Goal: Task Accomplishment & Management: Use online tool/utility

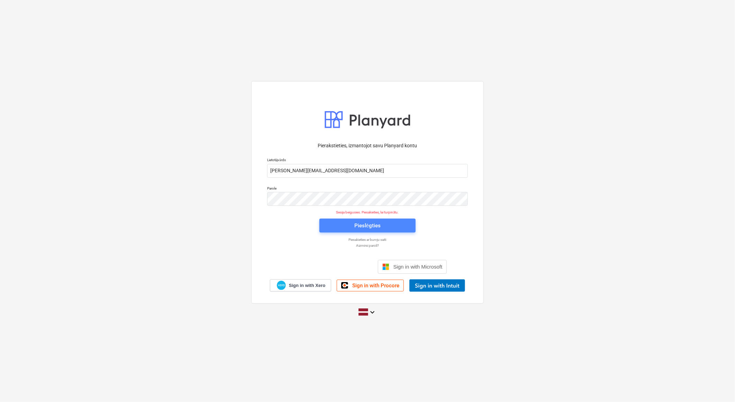
click at [375, 220] on button "Pieslēgties" at bounding box center [368, 225] width 96 height 14
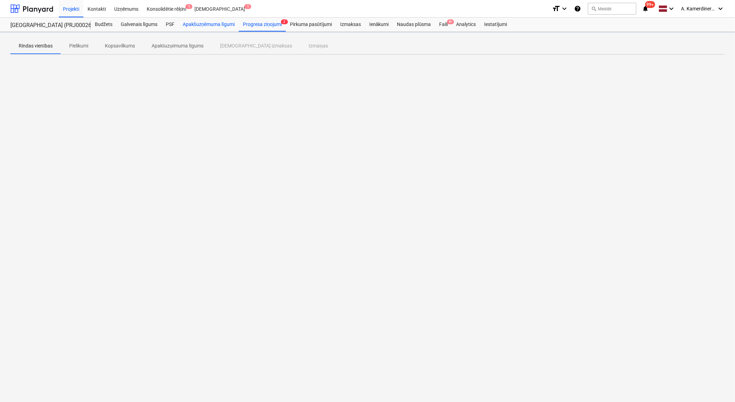
click at [209, 25] on div "Apakšuzņēmuma līgumi" at bounding box center [209, 25] width 60 height 14
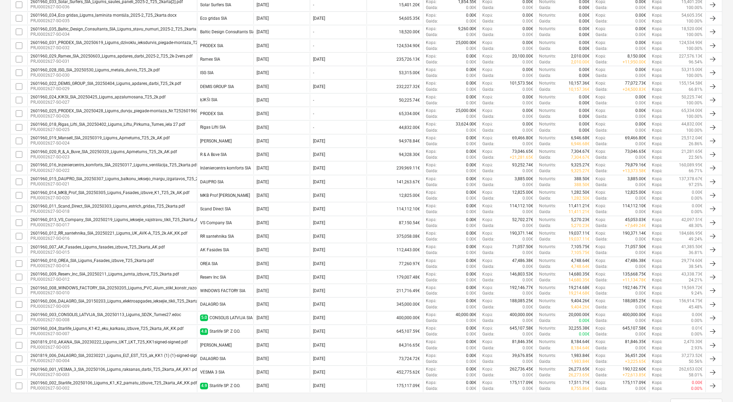
scroll to position [192, 0]
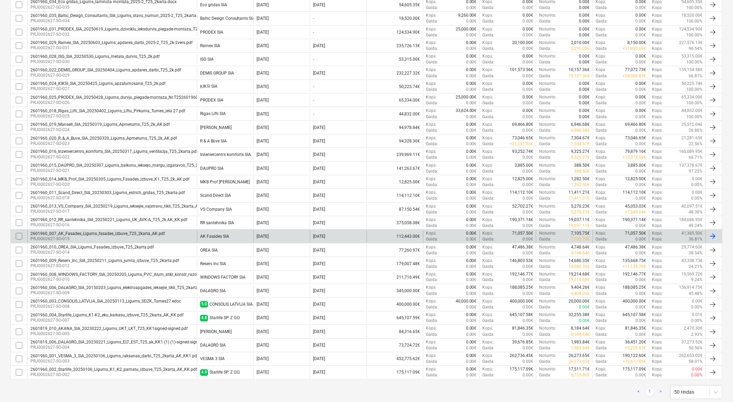
click at [205, 238] on div "AK Fasādes SIA" at bounding box center [214, 236] width 29 height 5
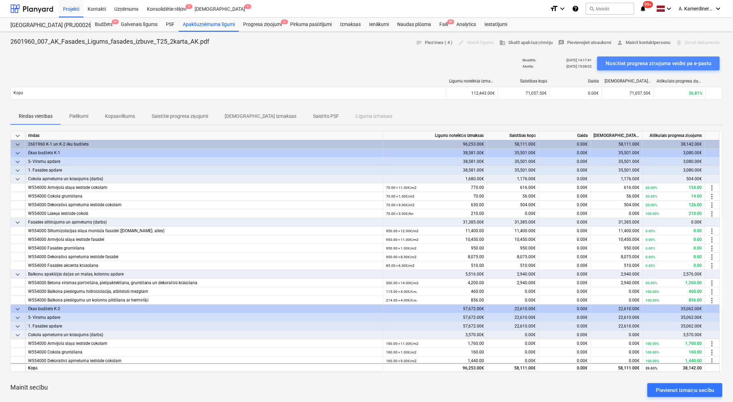
click at [632, 61] on div "Nosūtiet progresa ziņojuma veidni pa e-pastu" at bounding box center [659, 63] width 106 height 9
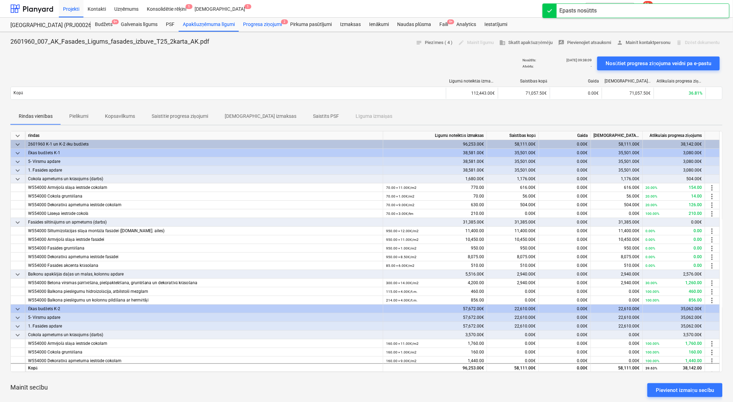
click at [273, 26] on div "Progresa ziņojumi 2" at bounding box center [262, 25] width 47 height 14
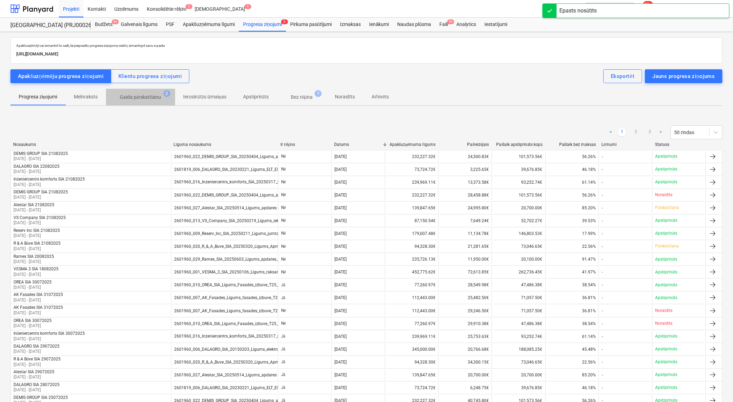
click at [164, 96] on span "Gaida pārskatīšanu 2" at bounding box center [140, 96] width 53 height 7
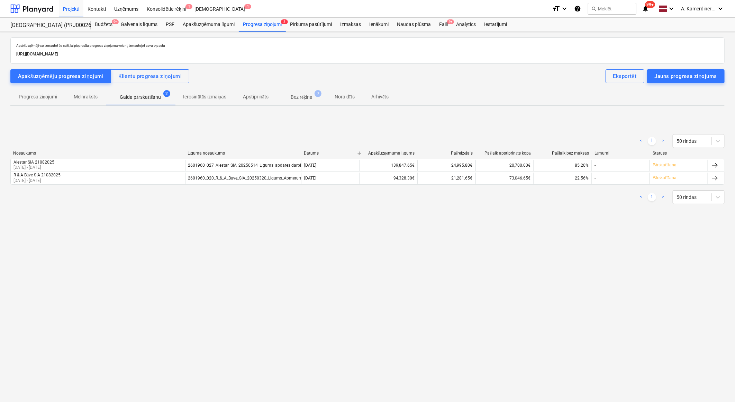
click at [313, 95] on p "Bez rēķina" at bounding box center [302, 96] width 22 height 7
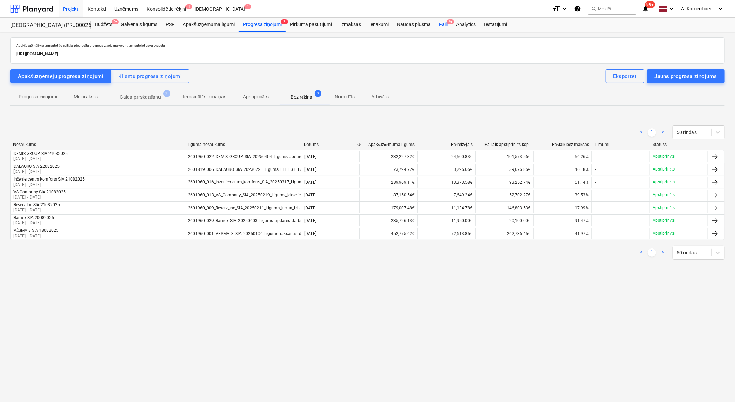
click at [441, 26] on div "Faili 9+" at bounding box center [443, 25] width 17 height 14
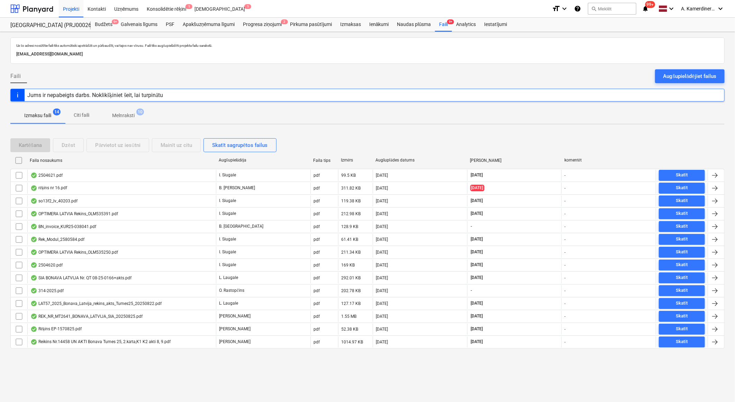
click at [133, 117] on p "Melnraksti" at bounding box center [123, 115] width 23 height 7
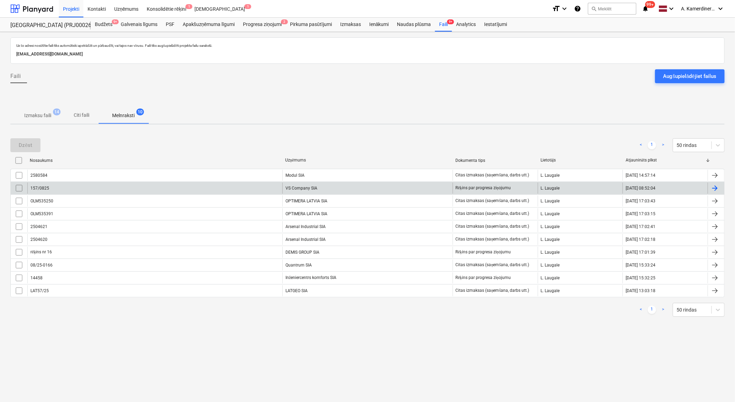
click at [316, 185] on div "VS Company SIA" at bounding box center [368, 187] width 170 height 11
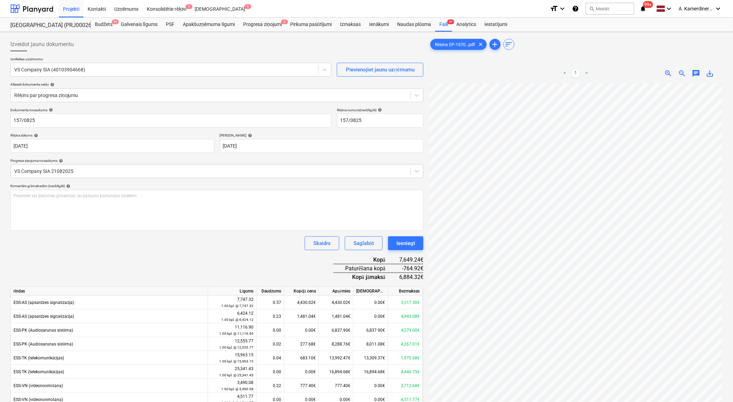
scroll to position [4, 19]
click at [397, 242] on div "Iesniegt" at bounding box center [405, 243] width 19 height 9
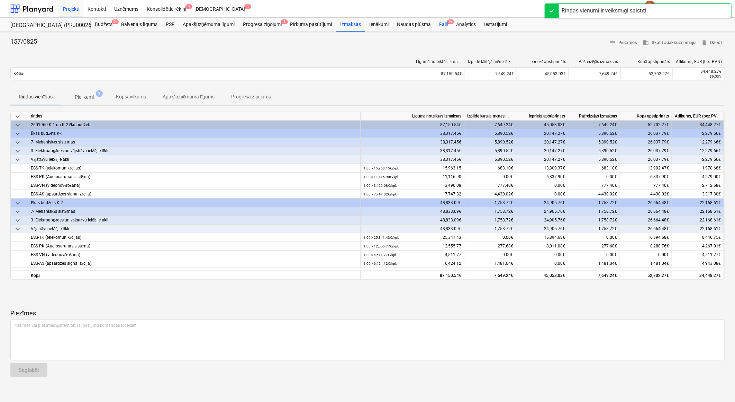
click at [445, 29] on div "Faili 9+" at bounding box center [443, 25] width 17 height 14
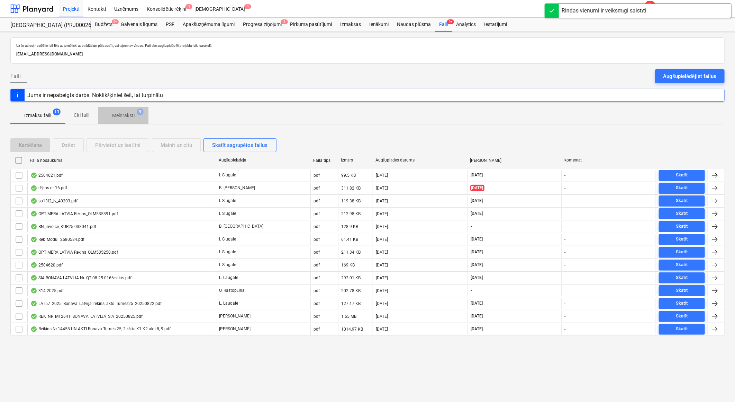
click at [145, 116] on span "Melnraksti 9" at bounding box center [123, 115] width 50 height 12
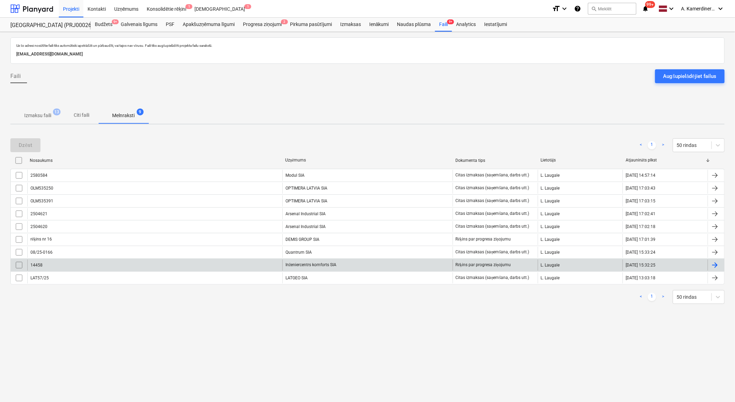
click at [321, 265] on div "Inženiercentrs komforts SIA" at bounding box center [368, 264] width 170 height 11
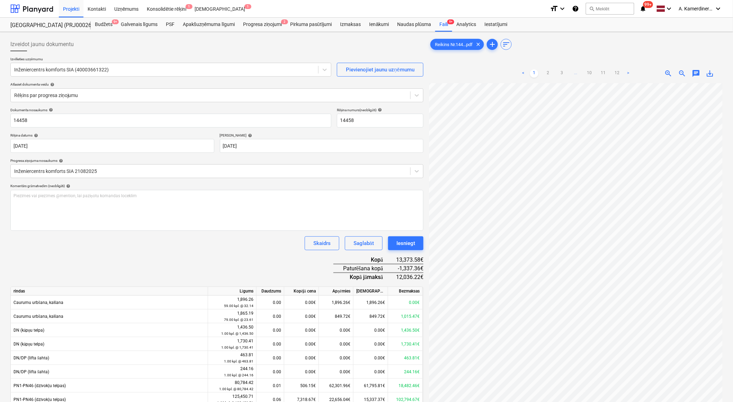
scroll to position [24, 19]
click at [402, 243] on div "Iesniegt" at bounding box center [405, 243] width 19 height 9
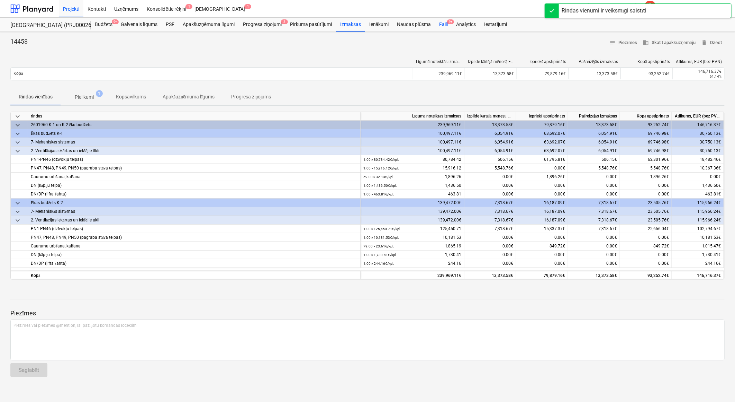
click at [449, 28] on div "Faili 9+" at bounding box center [443, 25] width 17 height 14
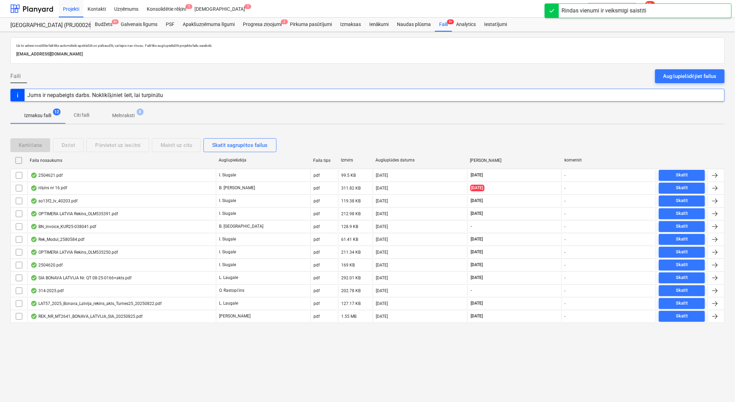
click at [137, 115] on span "Melnraksti 8" at bounding box center [124, 115] width 34 height 7
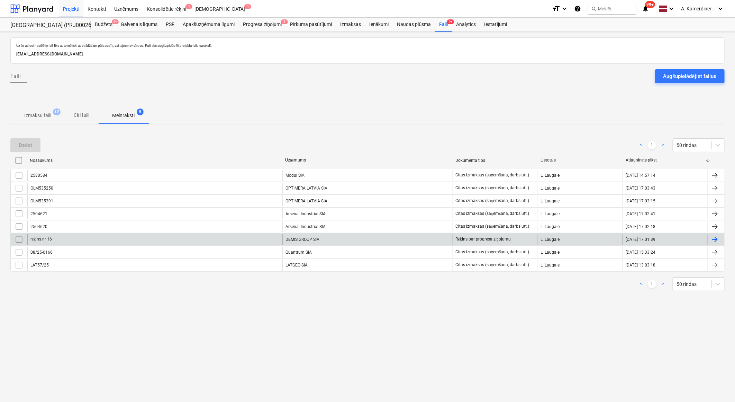
click at [334, 236] on div "DEMIS GROUP SIA" at bounding box center [368, 239] width 170 height 11
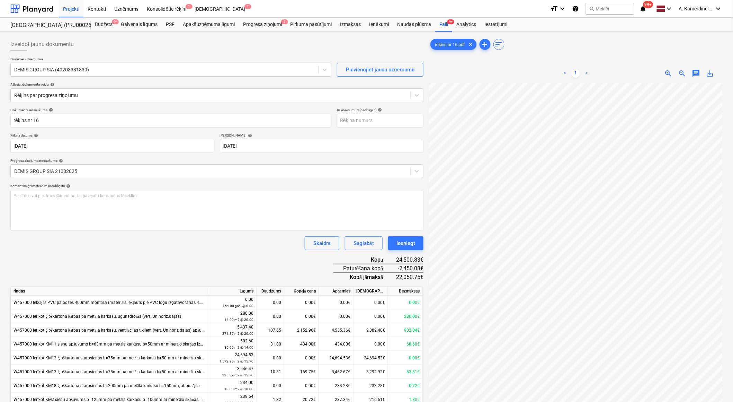
scroll to position [60, 19]
click at [418, 245] on button "Iesniegt" at bounding box center [405, 243] width 35 height 14
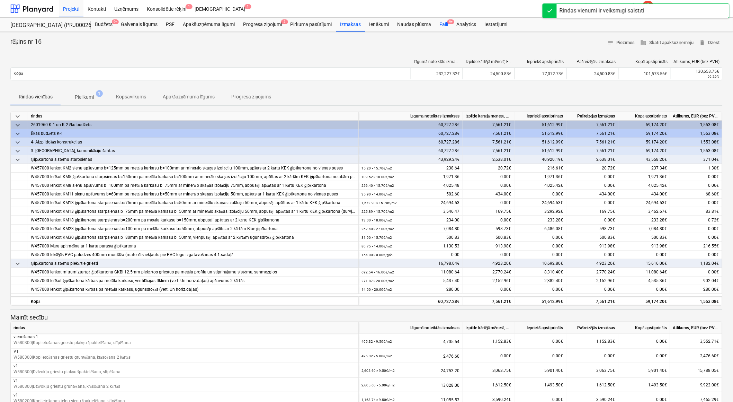
click at [442, 26] on div "Faili 9+" at bounding box center [443, 25] width 17 height 14
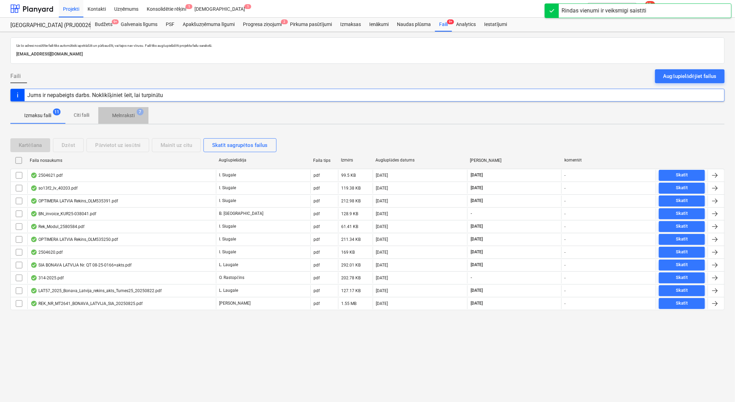
click at [118, 119] on span "Melnraksti 7" at bounding box center [123, 115] width 50 height 12
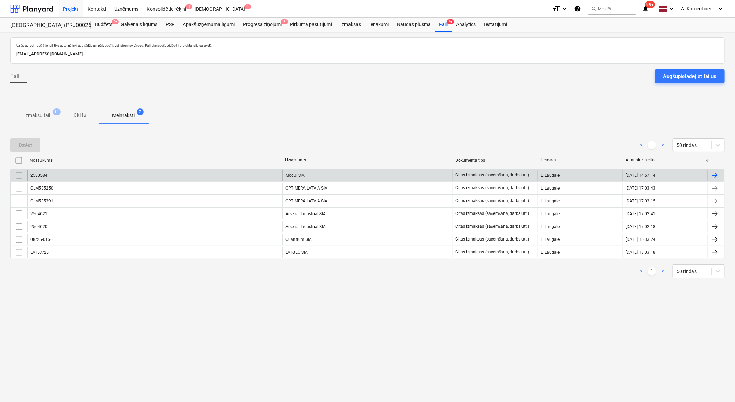
click at [297, 174] on div "Modul SIA" at bounding box center [368, 175] width 170 height 11
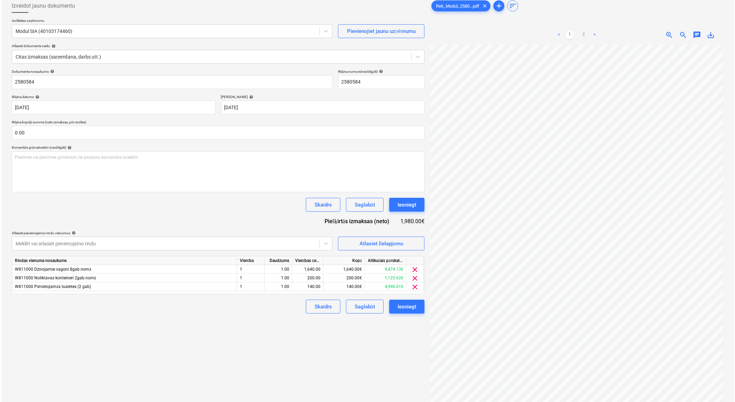
scroll to position [21, 19]
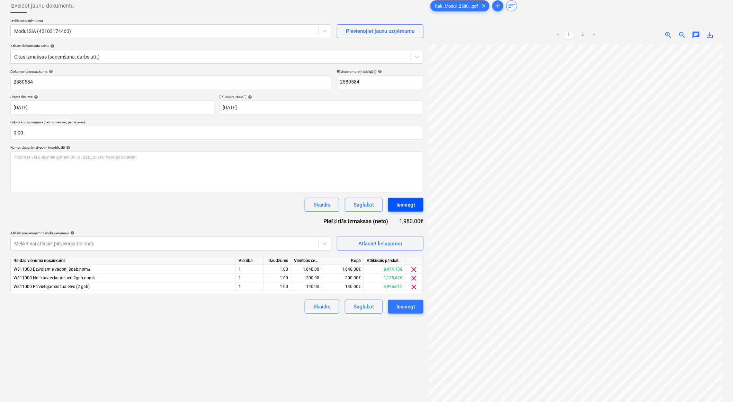
click at [403, 205] on div "Iesniegt" at bounding box center [405, 204] width 19 height 9
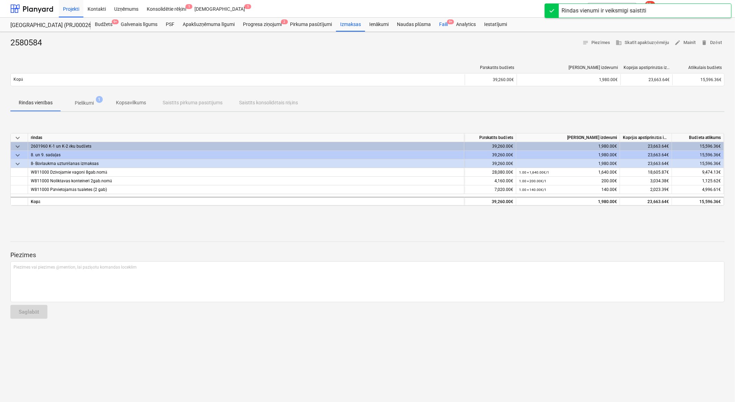
click at [444, 25] on div "Faili 9+" at bounding box center [443, 25] width 17 height 14
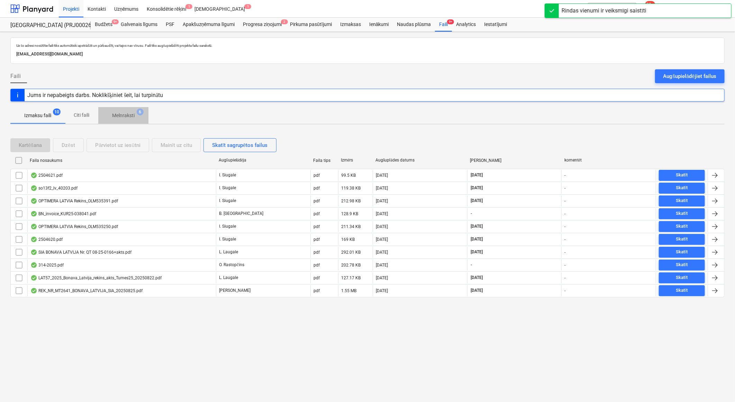
click at [136, 109] on button "Melnraksti 6" at bounding box center [123, 115] width 50 height 17
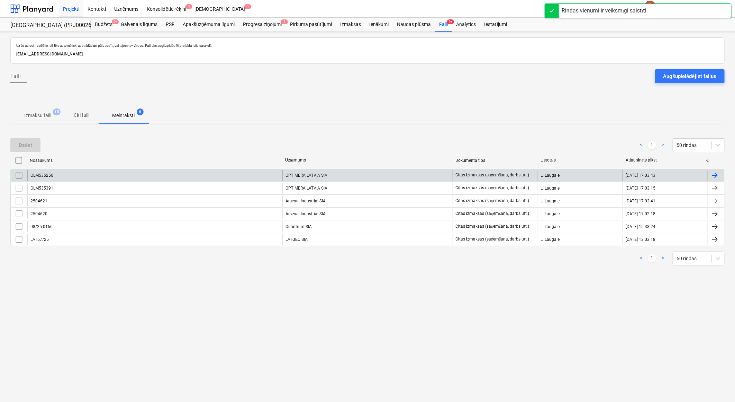
click at [341, 171] on div "OPTIMERA LATVIA SIA" at bounding box center [368, 175] width 170 height 11
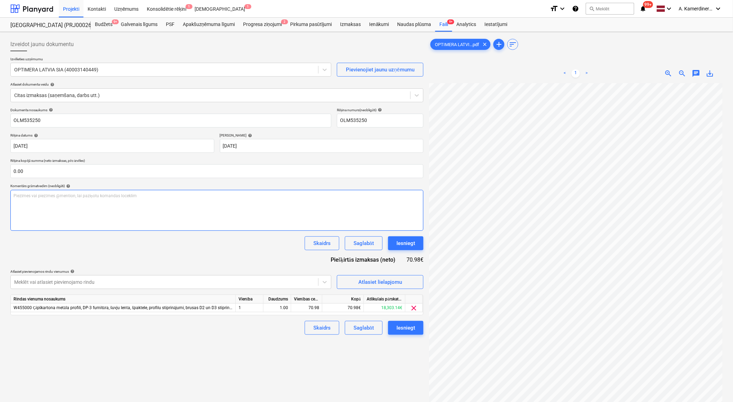
scroll to position [37, 19]
click at [402, 241] on div "Iesniegt" at bounding box center [405, 243] width 19 height 9
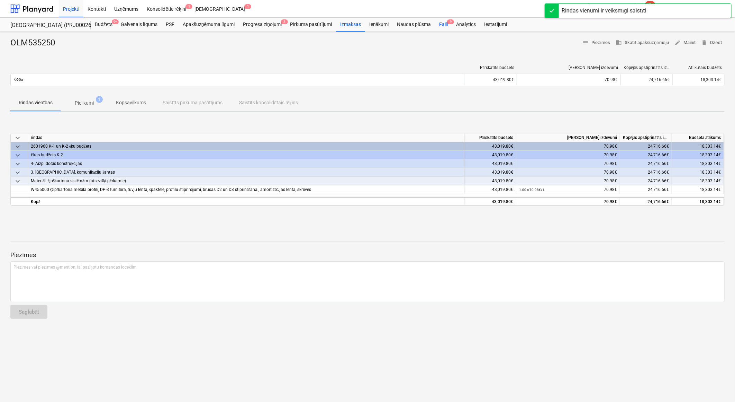
click at [447, 25] on div "Faili 9" at bounding box center [443, 25] width 17 height 14
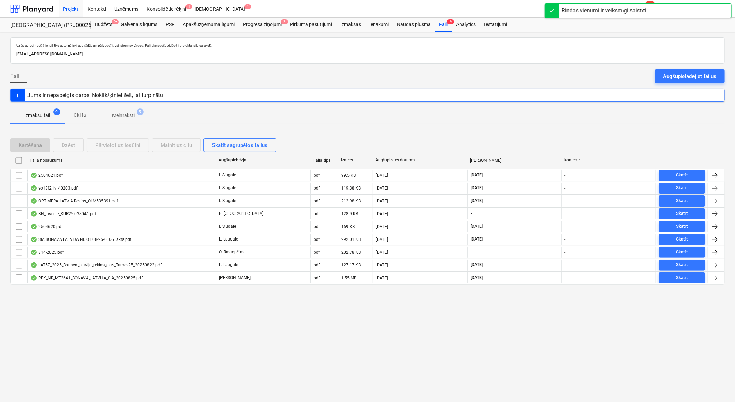
click at [124, 115] on p "Melnraksti" at bounding box center [123, 115] width 23 height 7
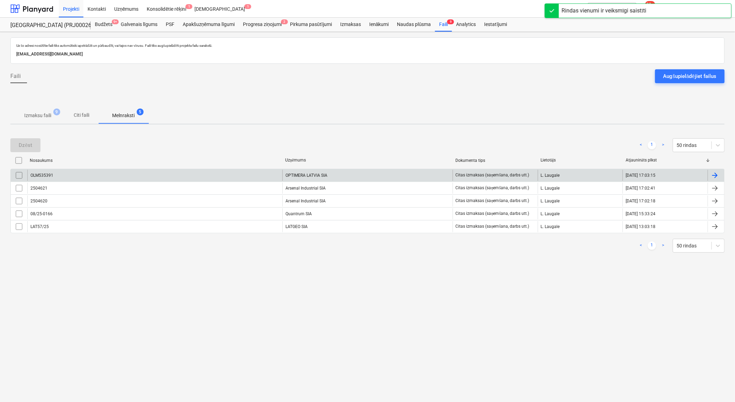
click at [296, 173] on div "OPTIMERA LATVIA SIA" at bounding box center [368, 175] width 170 height 11
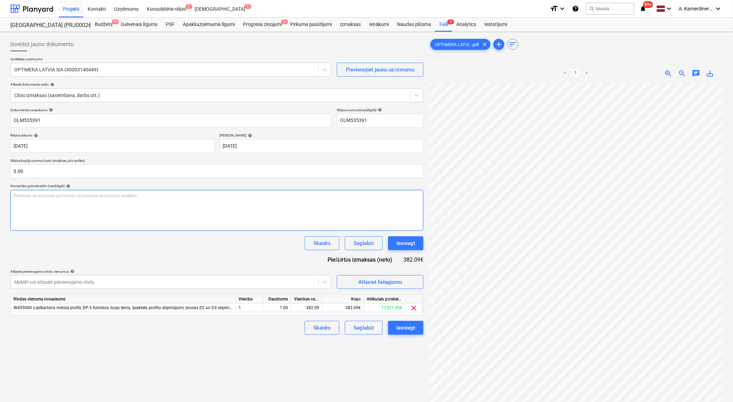
scroll to position [19, 19]
click at [402, 244] on div "Iesniegt" at bounding box center [405, 243] width 19 height 9
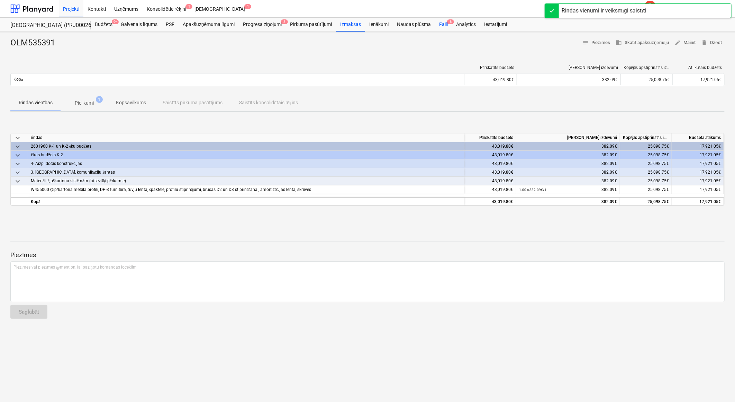
click at [440, 28] on div "Faili 8" at bounding box center [443, 25] width 17 height 14
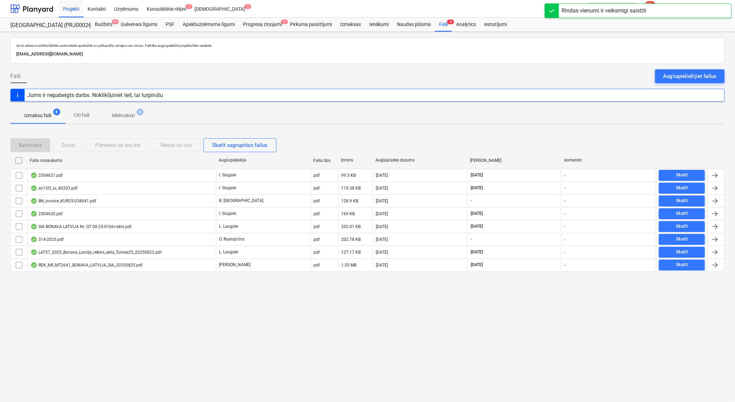
click at [140, 115] on span "4" at bounding box center [140, 111] width 7 height 7
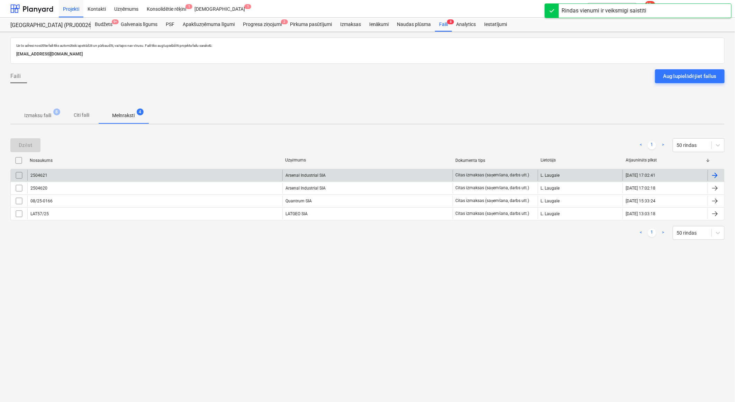
click at [312, 173] on div "Arsenal Industrial SIA" at bounding box center [368, 175] width 170 height 11
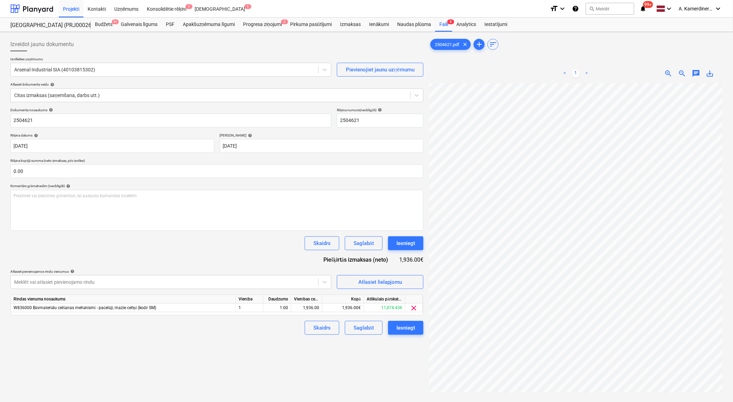
scroll to position [0, 147]
click at [407, 240] on div "Iesniegt" at bounding box center [405, 243] width 19 height 9
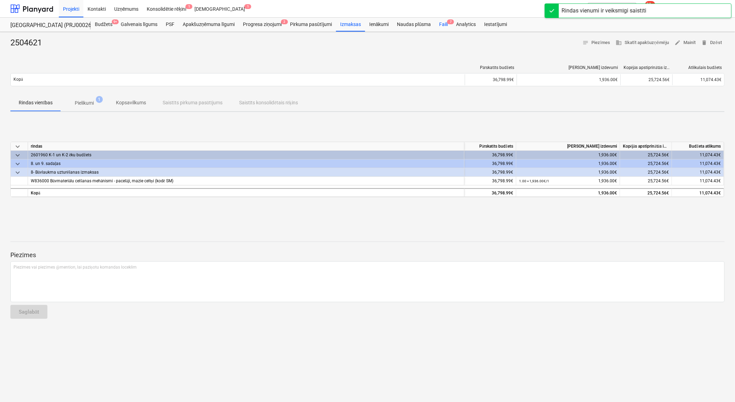
click at [448, 23] on span "7" at bounding box center [450, 21] width 7 height 5
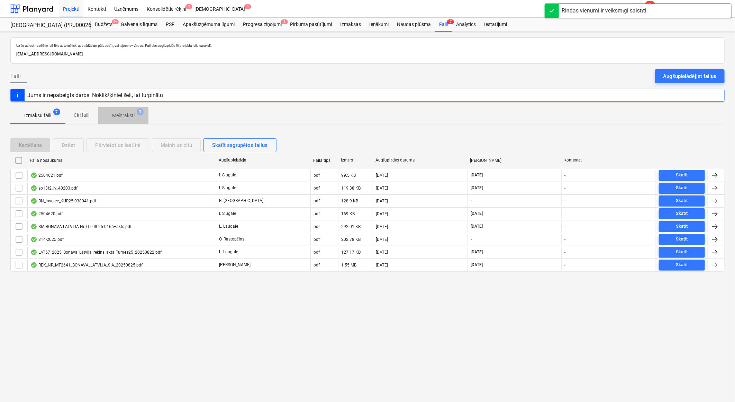
click at [128, 120] on span "Melnraksti 3" at bounding box center [123, 115] width 50 height 12
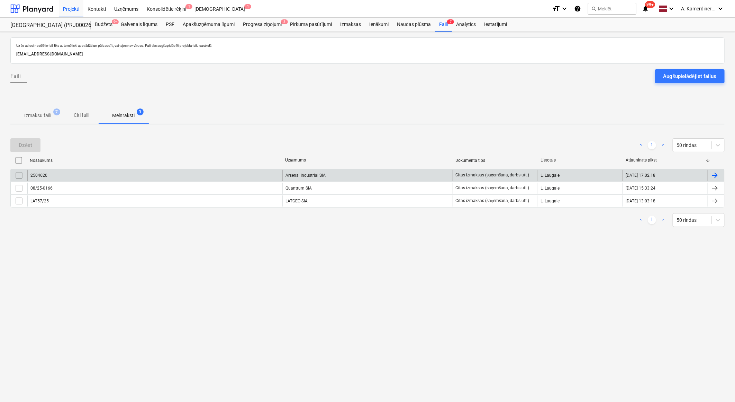
click at [319, 173] on div "Arsenal Industrial SIA" at bounding box center [368, 175] width 170 height 11
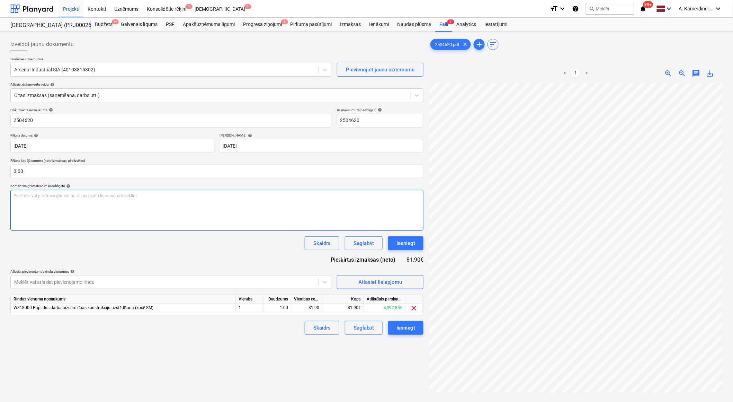
scroll to position [0, 147]
click at [407, 245] on div "Iesniegt" at bounding box center [405, 243] width 19 height 9
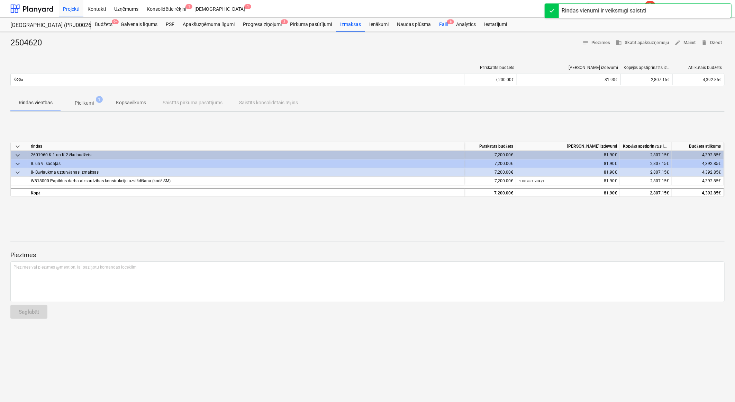
click at [446, 24] on div "Faili 6" at bounding box center [443, 25] width 17 height 14
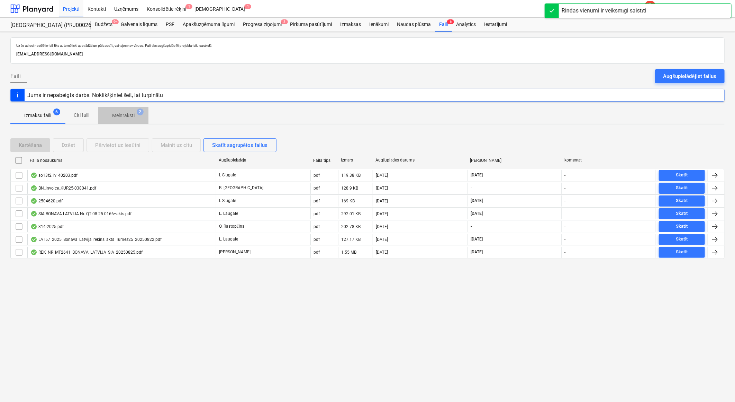
click at [133, 114] on p "Melnraksti" at bounding box center [123, 115] width 23 height 7
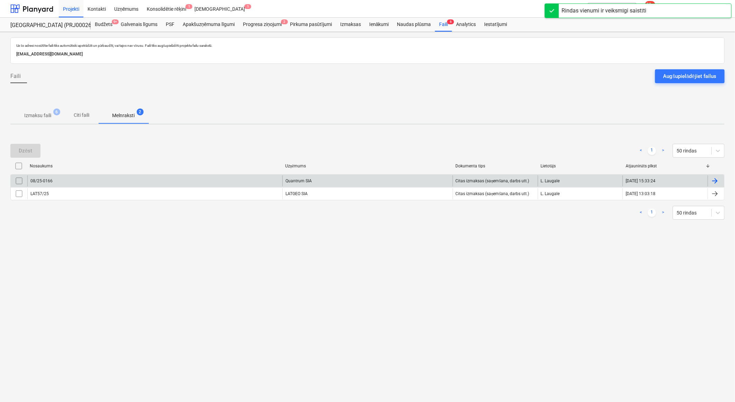
click at [340, 181] on div "Quantrum SIA" at bounding box center [368, 180] width 170 height 11
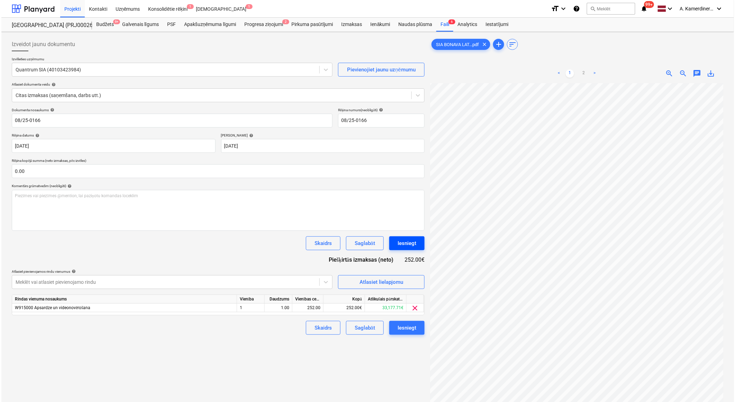
scroll to position [0, 19]
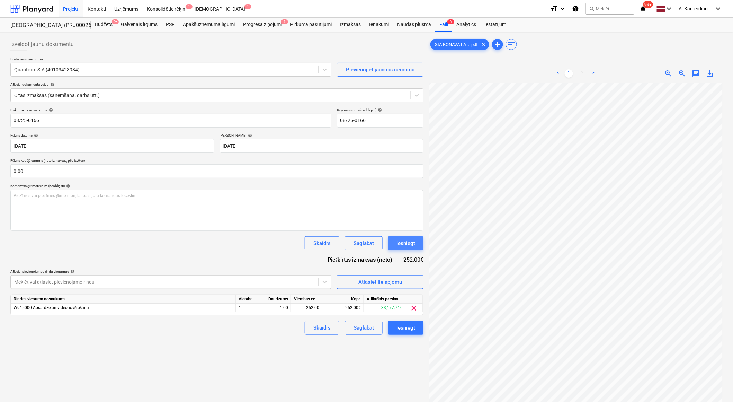
click at [417, 243] on button "Iesniegt" at bounding box center [405, 243] width 35 height 14
